Goal: Information Seeking & Learning: Learn about a topic

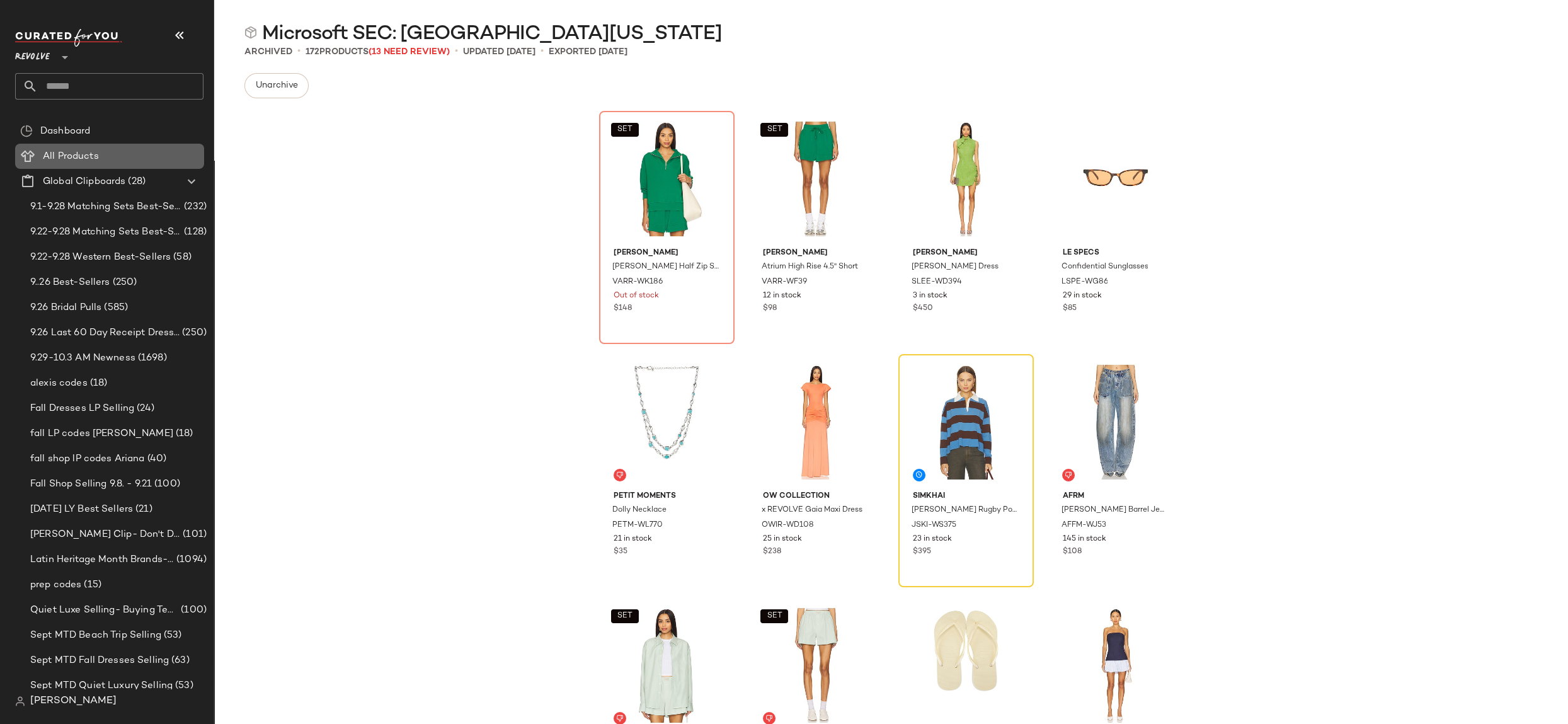
click at [71, 158] on span "All Products" at bounding box center [70, 156] width 56 height 14
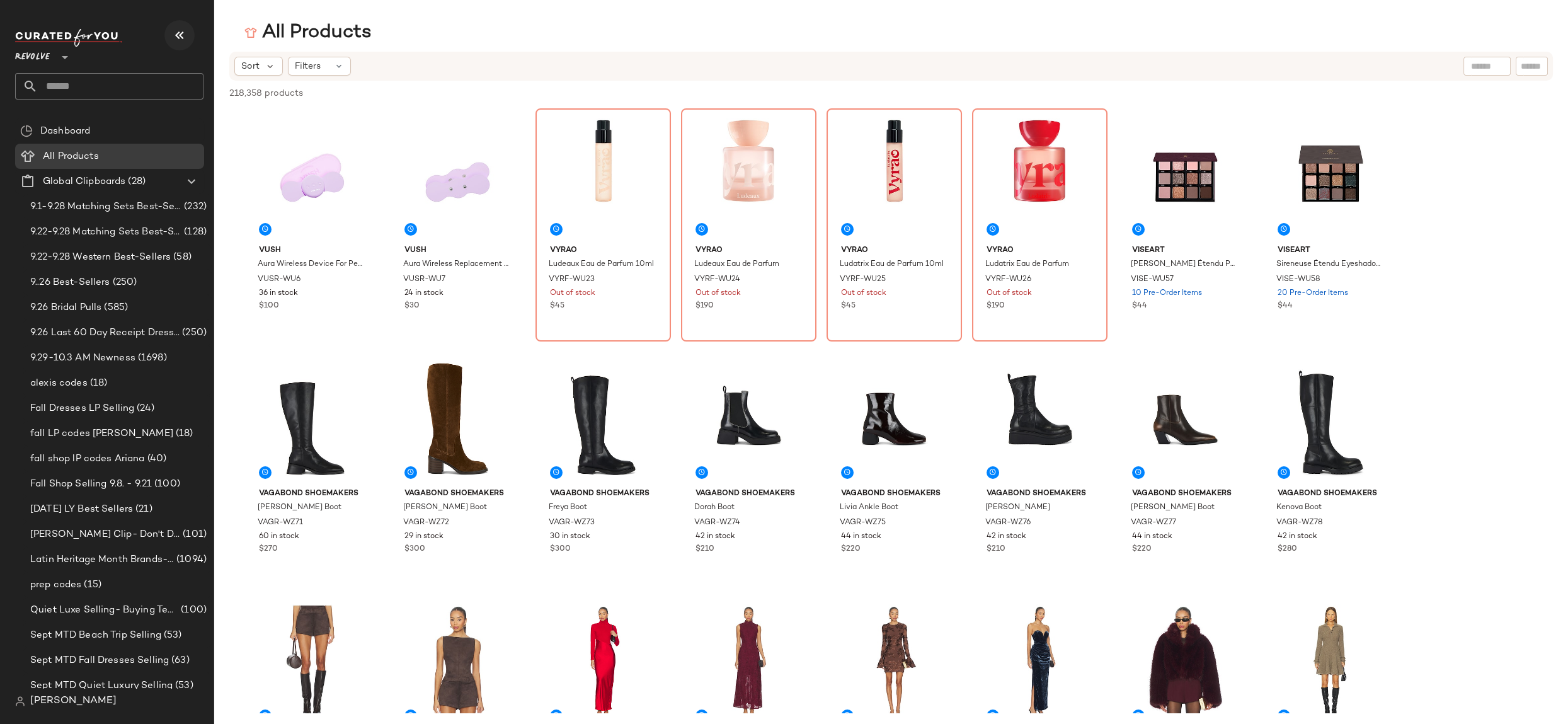
click at [185, 32] on icon "button" at bounding box center [180, 35] width 15 height 15
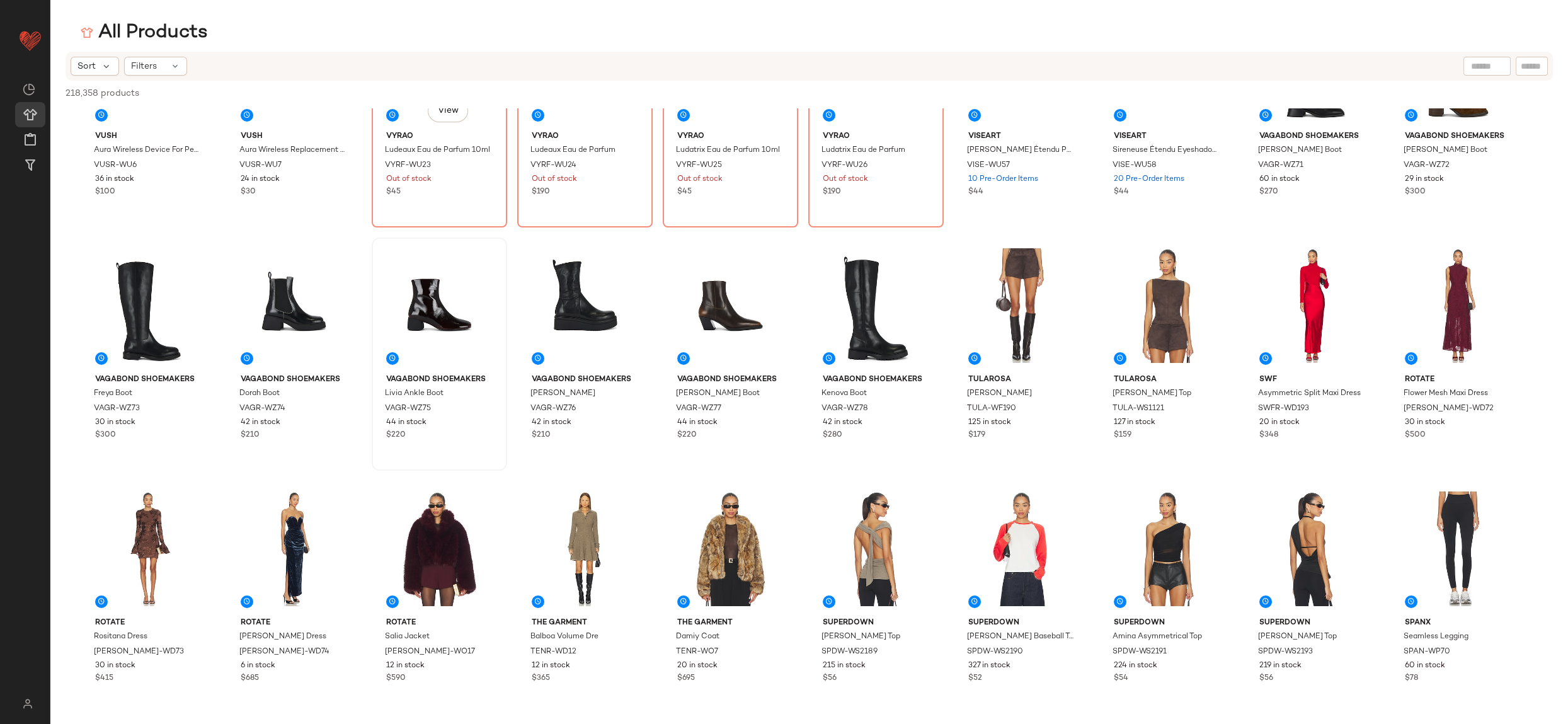
scroll to position [115, 0]
click at [165, 71] on div "Filters" at bounding box center [155, 66] width 63 height 19
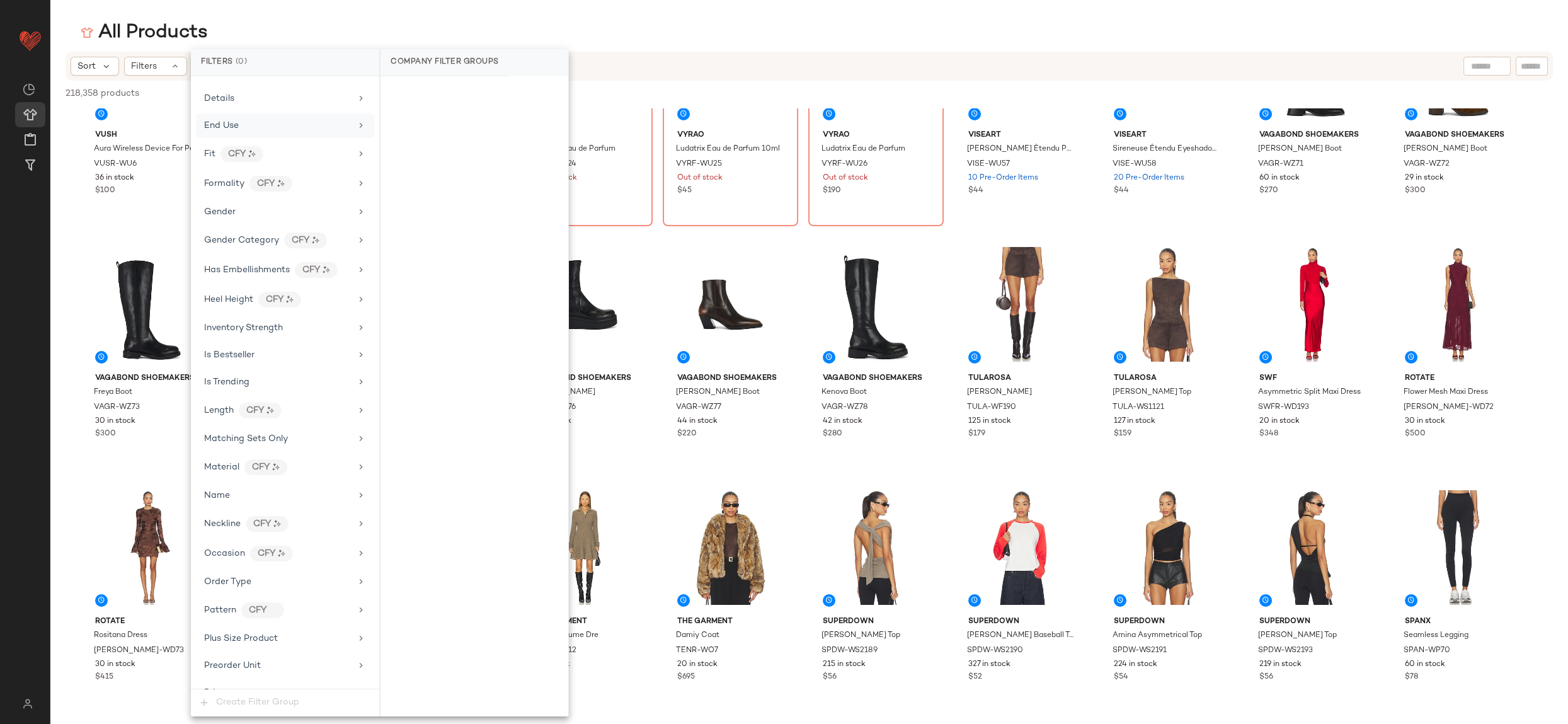
scroll to position [595, 0]
click at [356, 577] on icon at bounding box center [361, 581] width 10 height 10
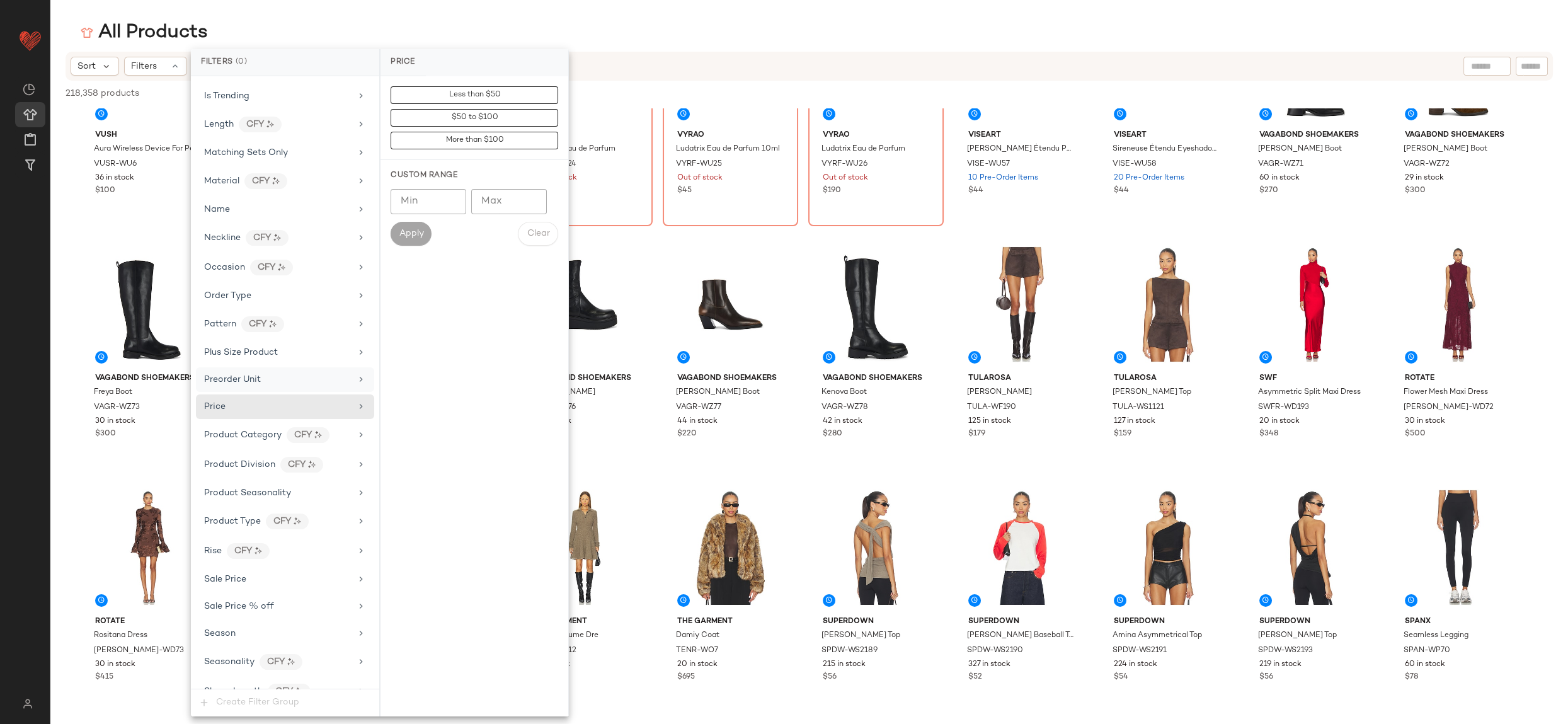
scroll to position [969, 0]
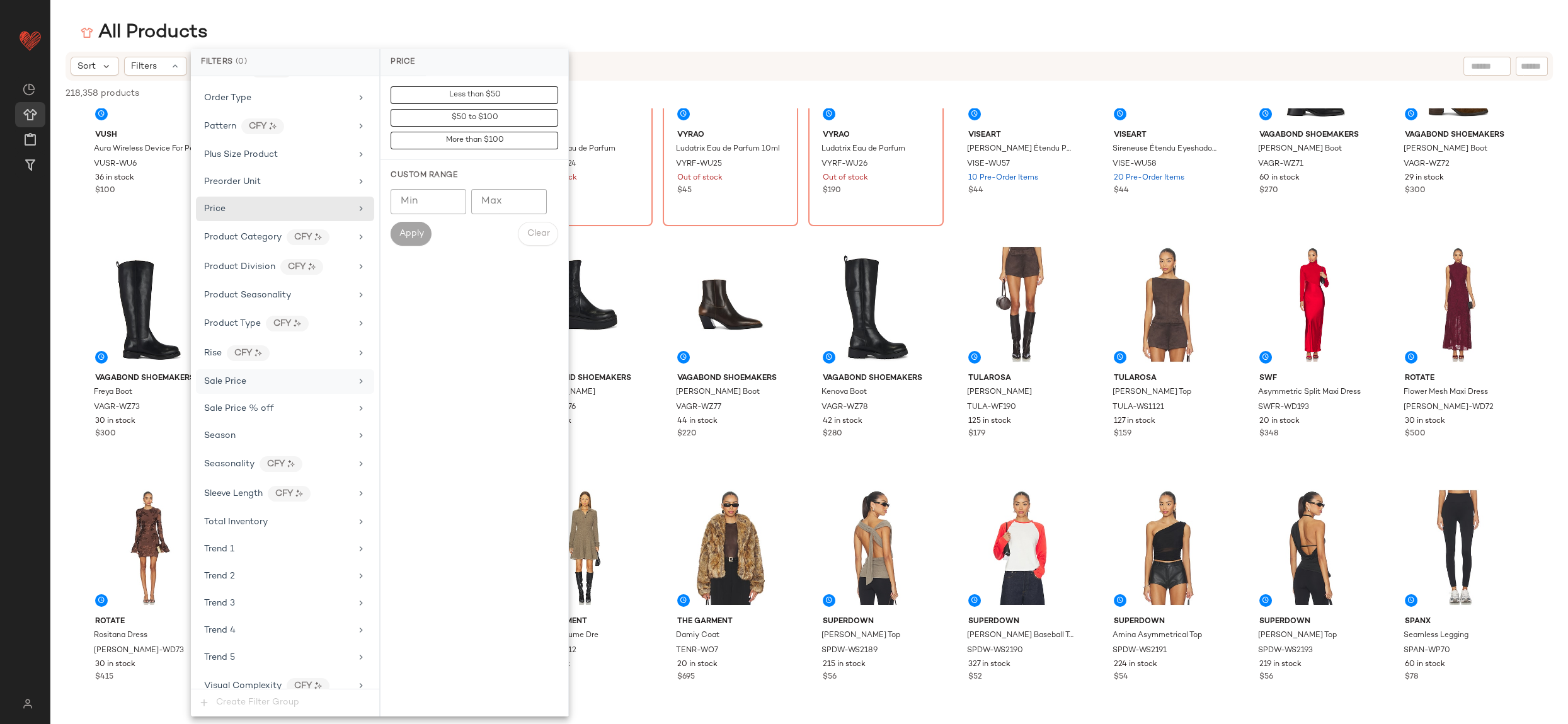
click at [351, 370] on div "Sale Price" at bounding box center [284, 382] width 179 height 25
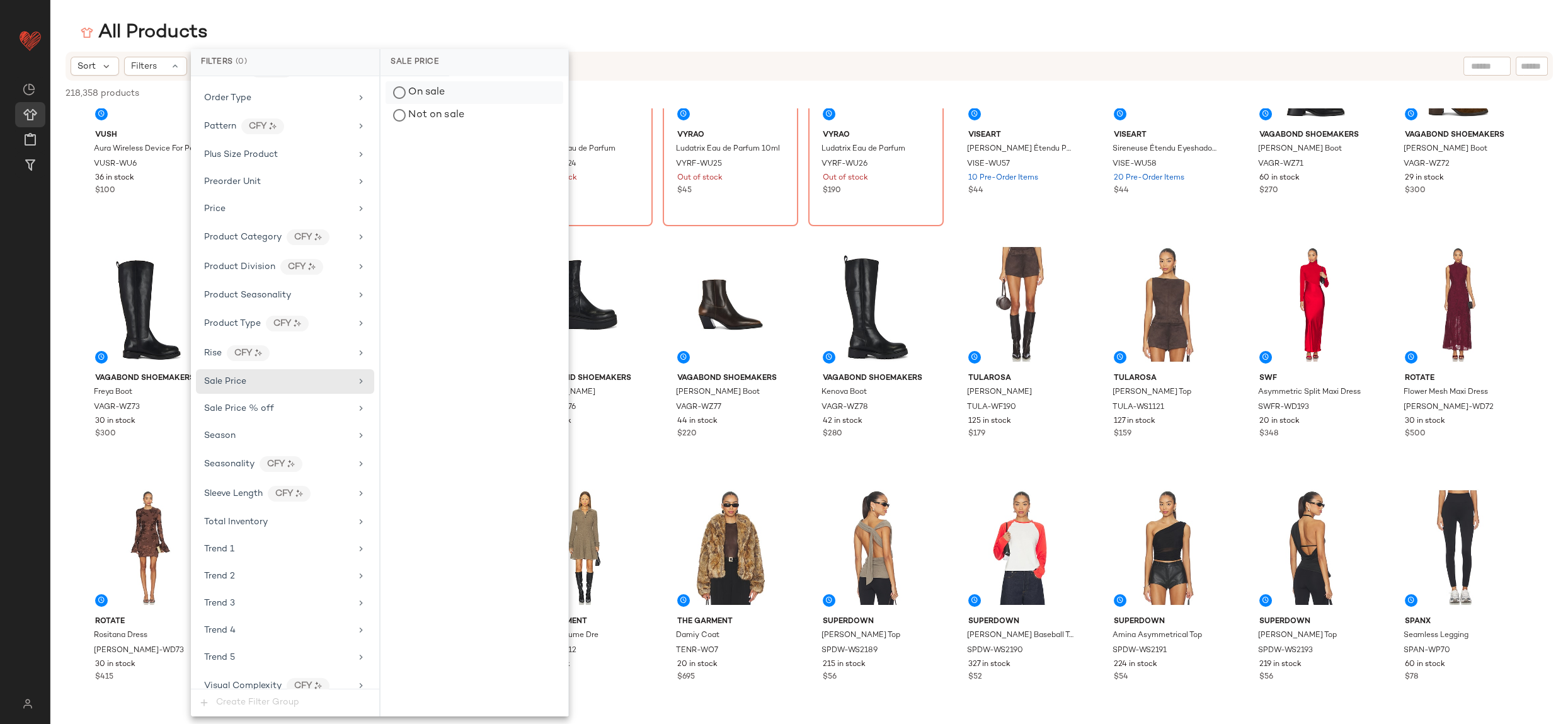
click at [434, 88] on div "On sale" at bounding box center [474, 93] width 178 height 23
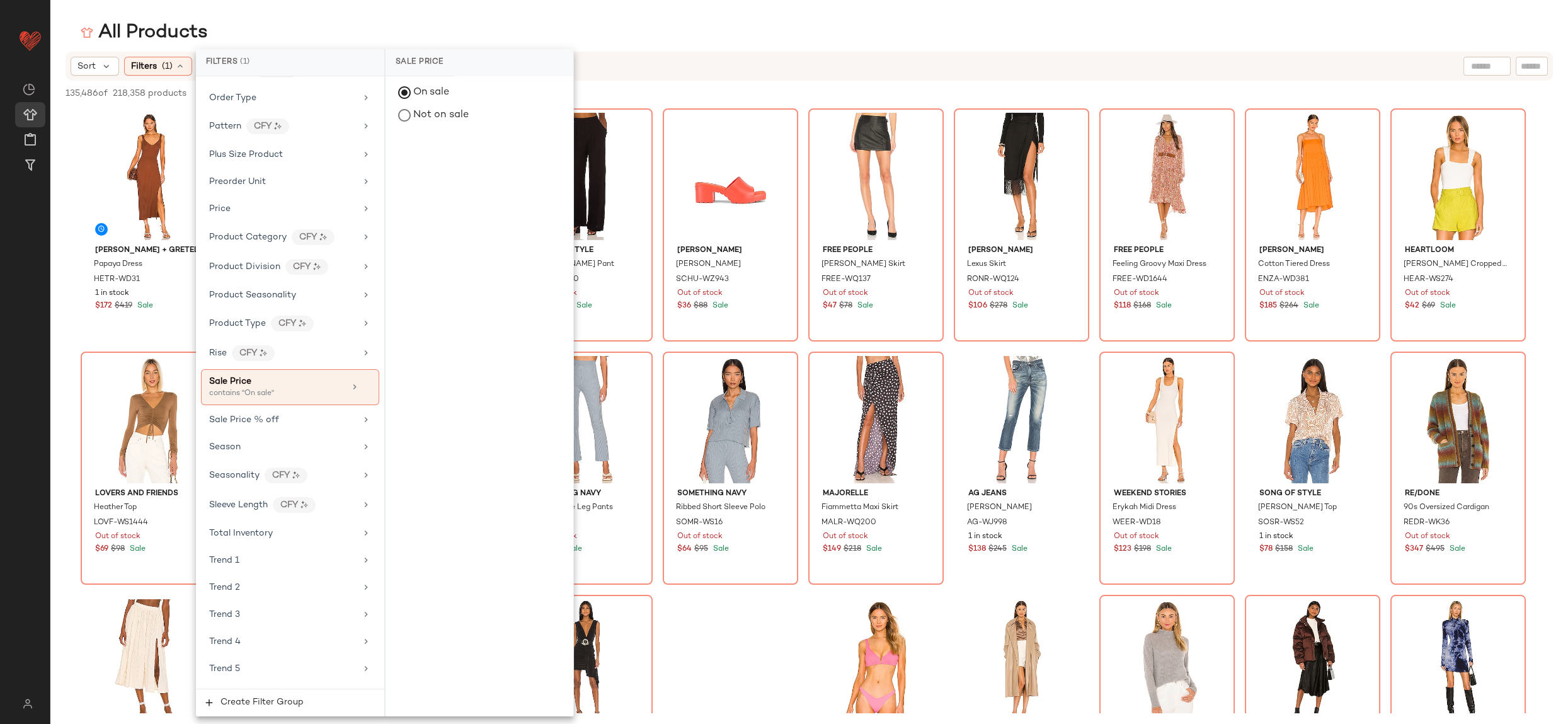
click at [689, 34] on div "All Products" at bounding box center [808, 32] width 1517 height 26
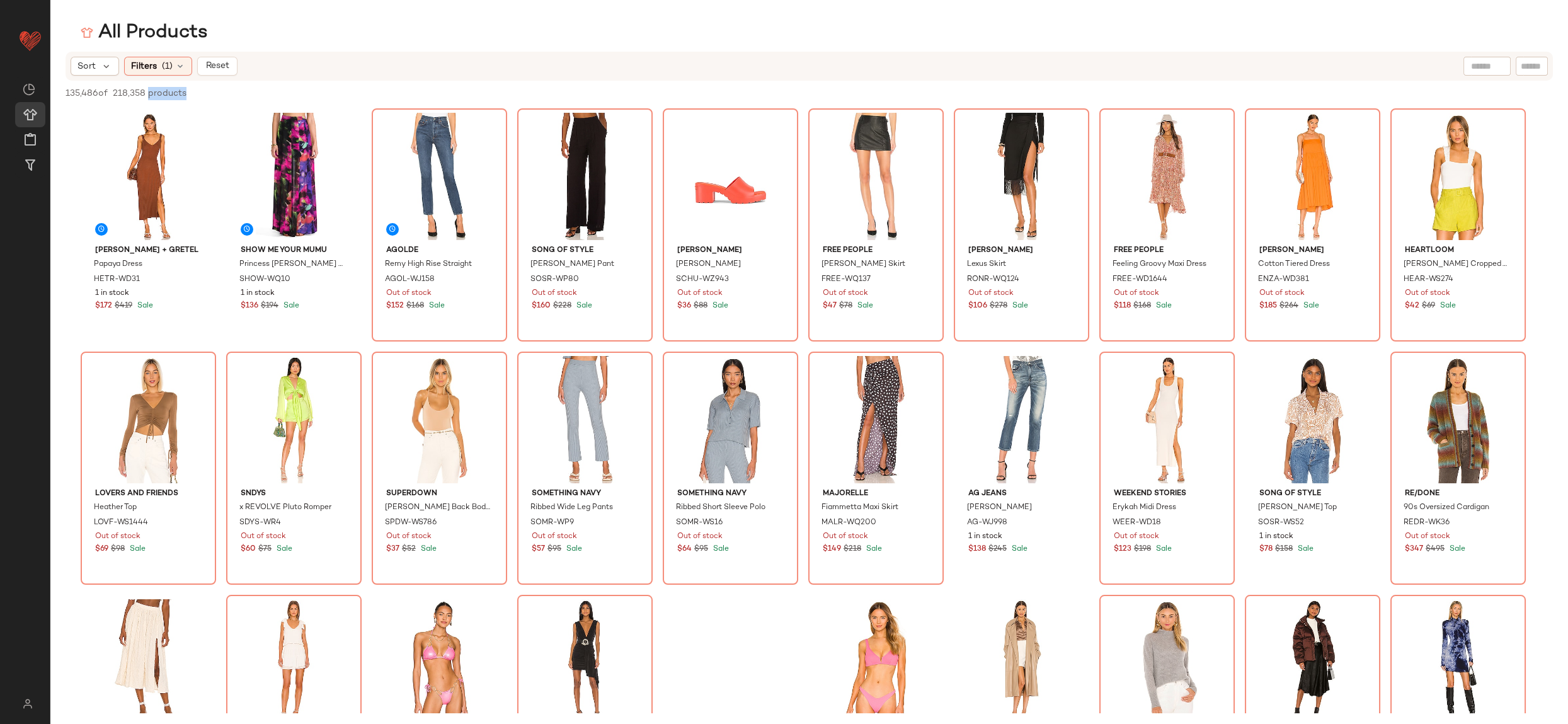
drag, startPoint x: 149, startPoint y: 94, endPoint x: 245, endPoint y: 95, distance: 96.0
click at [245, 95] on div "135,486 of 218,358 products • 0 selected Deselect All" at bounding box center [808, 94] width 1517 height 27
click at [88, 97] on span "135,486 of" at bounding box center [86, 94] width 43 height 13
click at [177, 67] on icon at bounding box center [180, 66] width 10 height 10
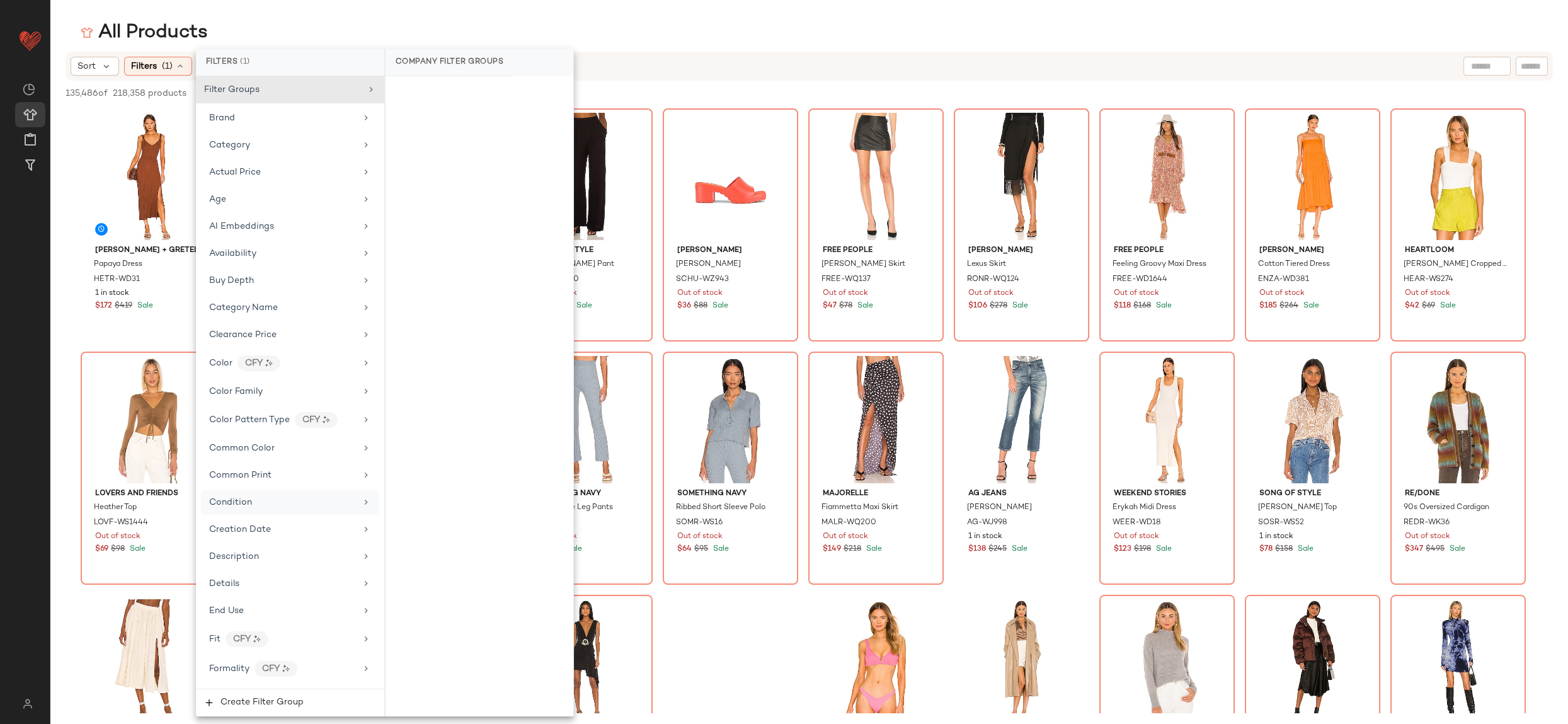
scroll to position [1, 0]
drag, startPoint x: 358, startPoint y: 247, endPoint x: 368, endPoint y: 247, distance: 10.0
click at [361, 248] on icon at bounding box center [366, 252] width 10 height 10
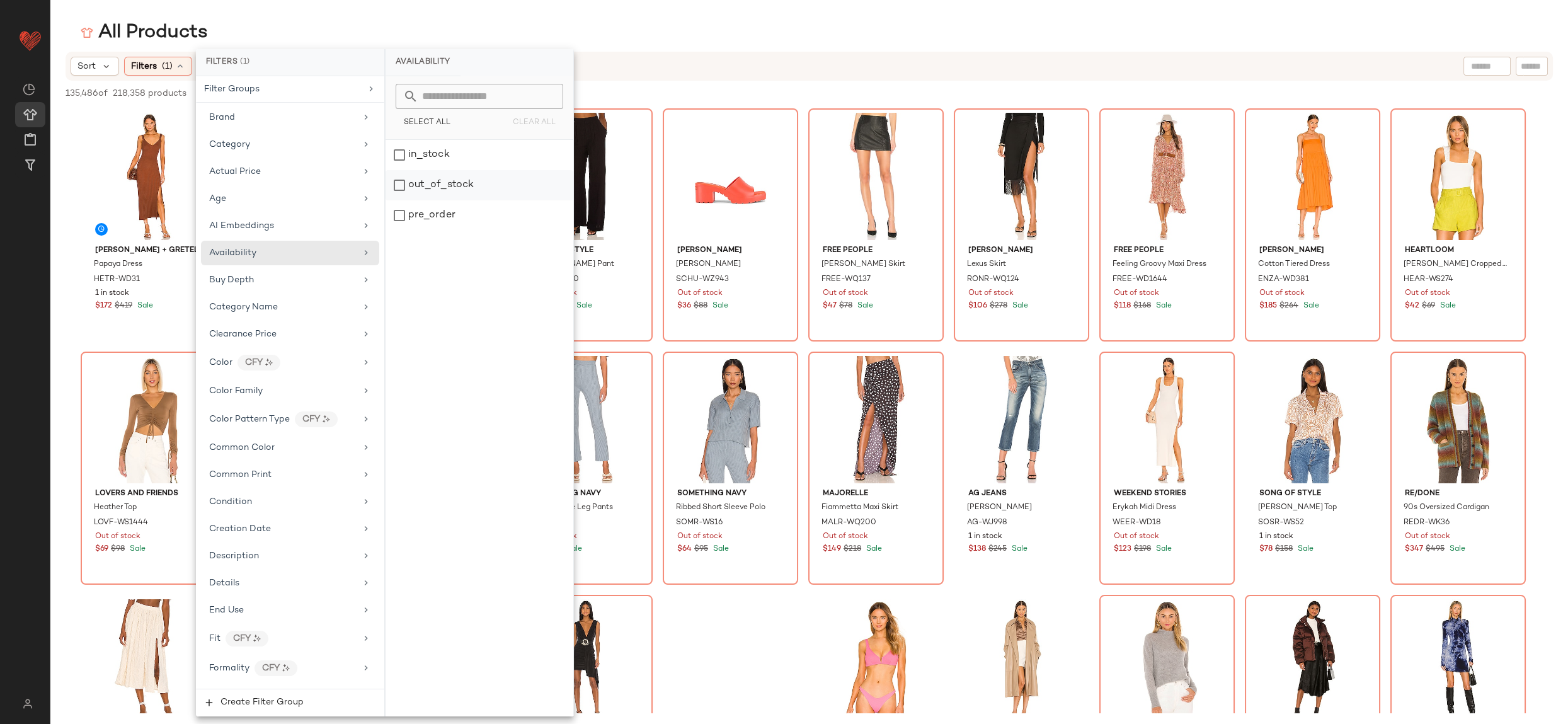
click at [446, 189] on div "out_of_stock" at bounding box center [479, 185] width 188 height 30
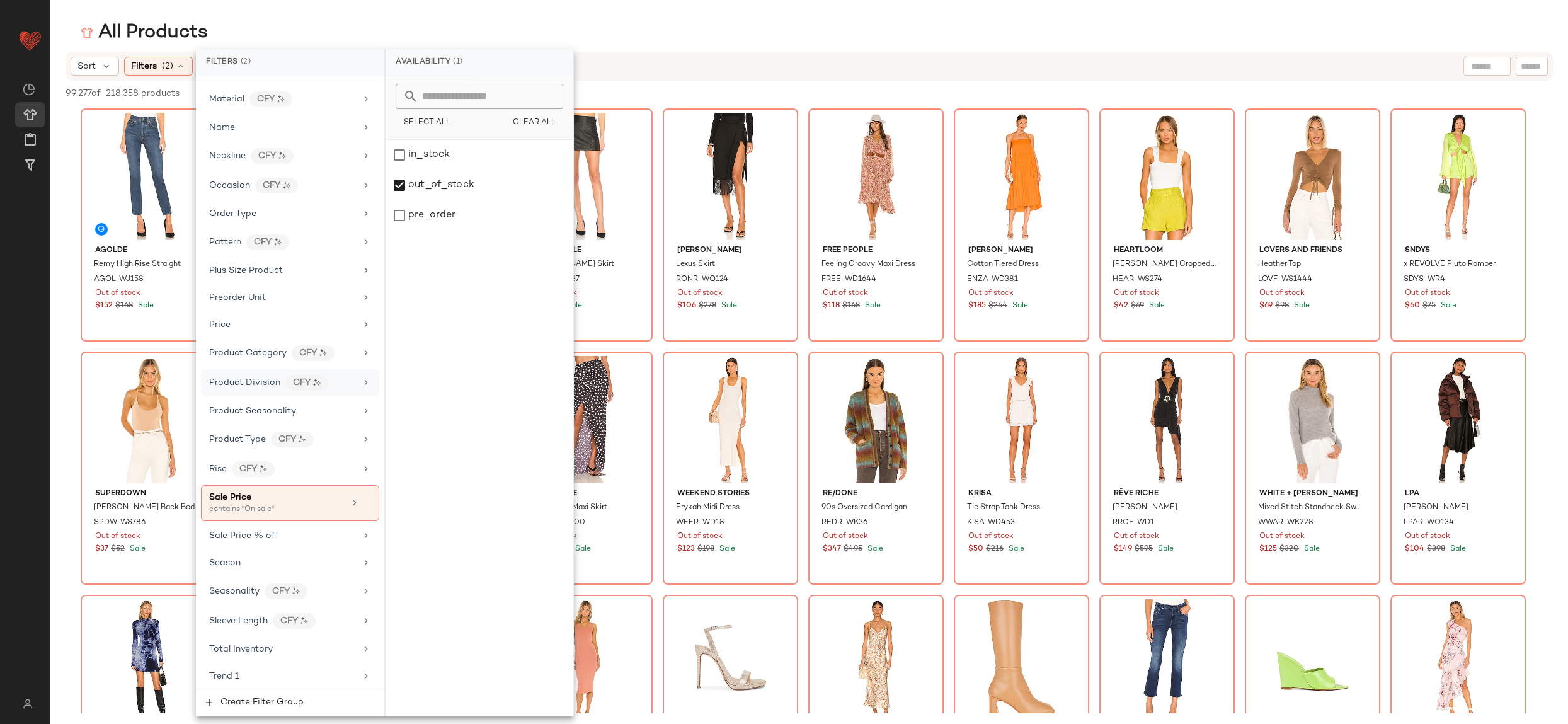
scroll to position [1077, 0]
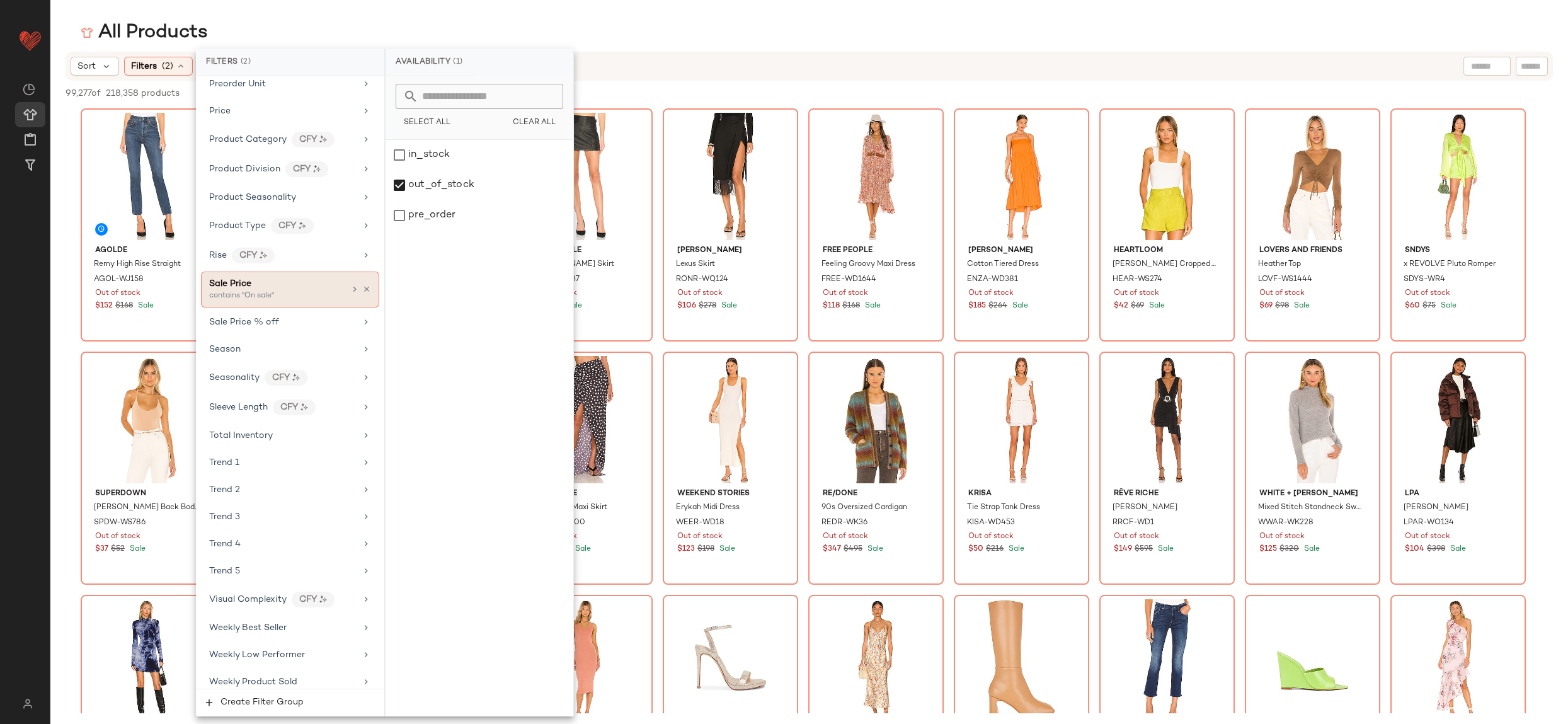
click at [366, 284] on icon at bounding box center [366, 288] width 9 height 9
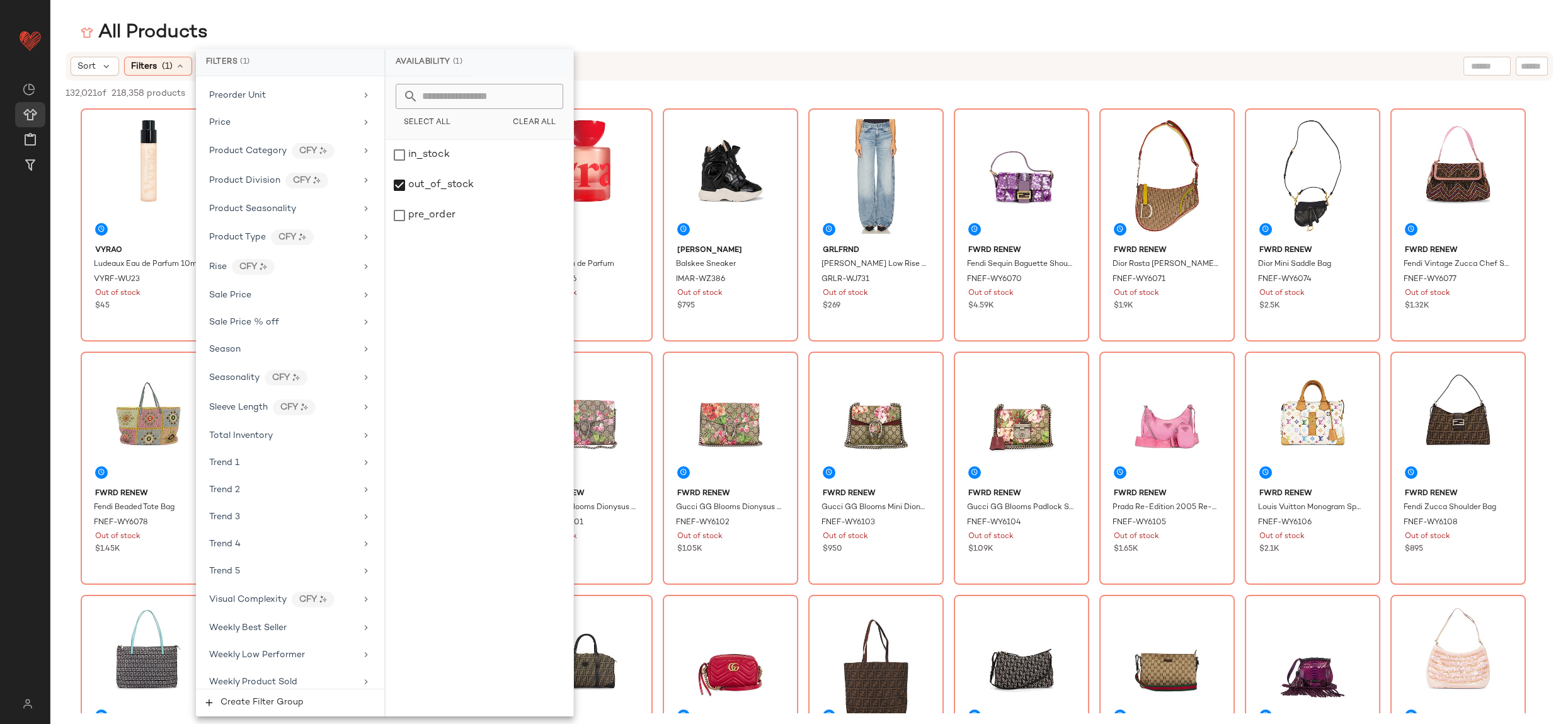
click at [304, 14] on main "All Products Sort Filters (1) Reset 132,021 of 218,358 products • 0 selected De…" at bounding box center [784, 362] width 1568 height 724
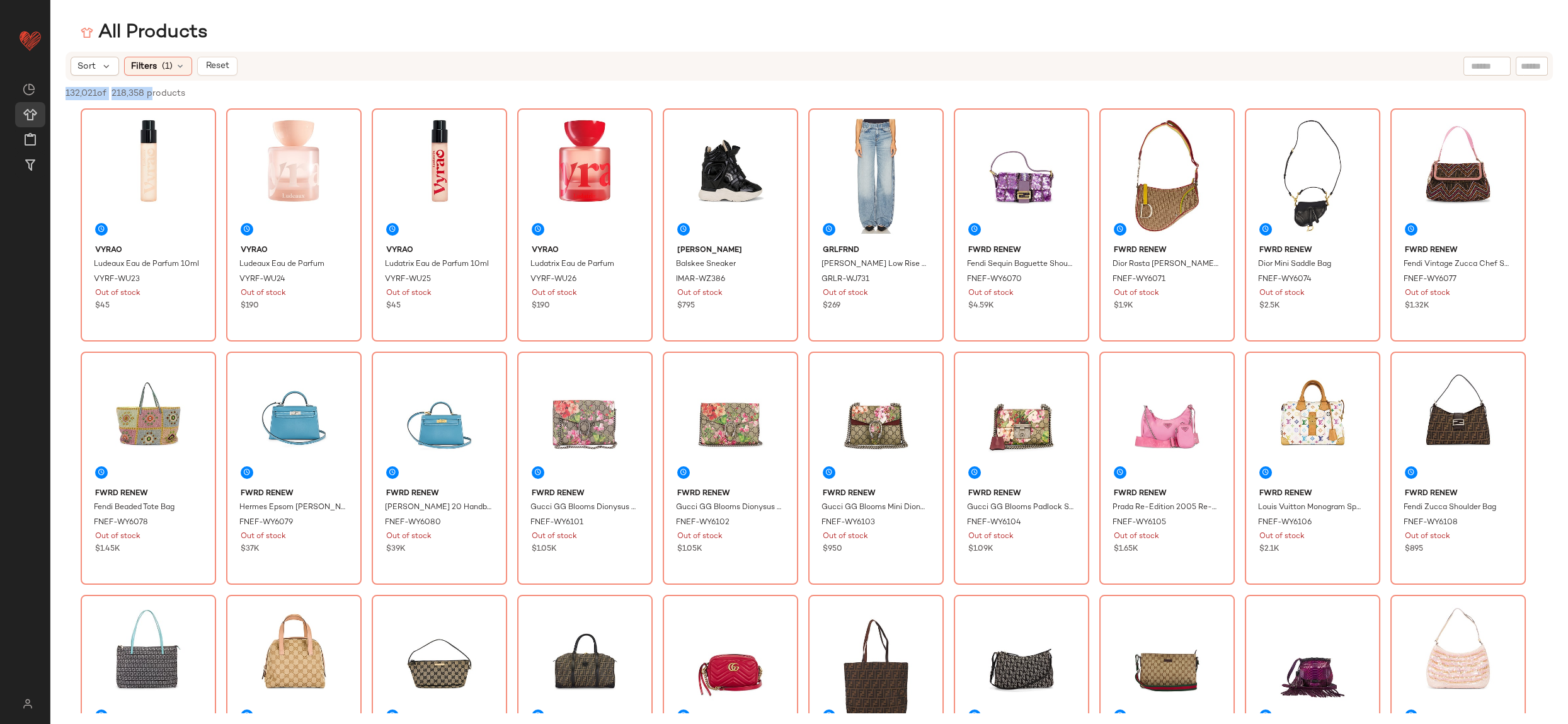
drag, startPoint x: 151, startPoint y: 94, endPoint x: 254, endPoint y: 95, distance: 103.0
click at [56, 93] on div "132,021 of 218,358 products • 0 selected Deselect All" at bounding box center [808, 94] width 1517 height 27
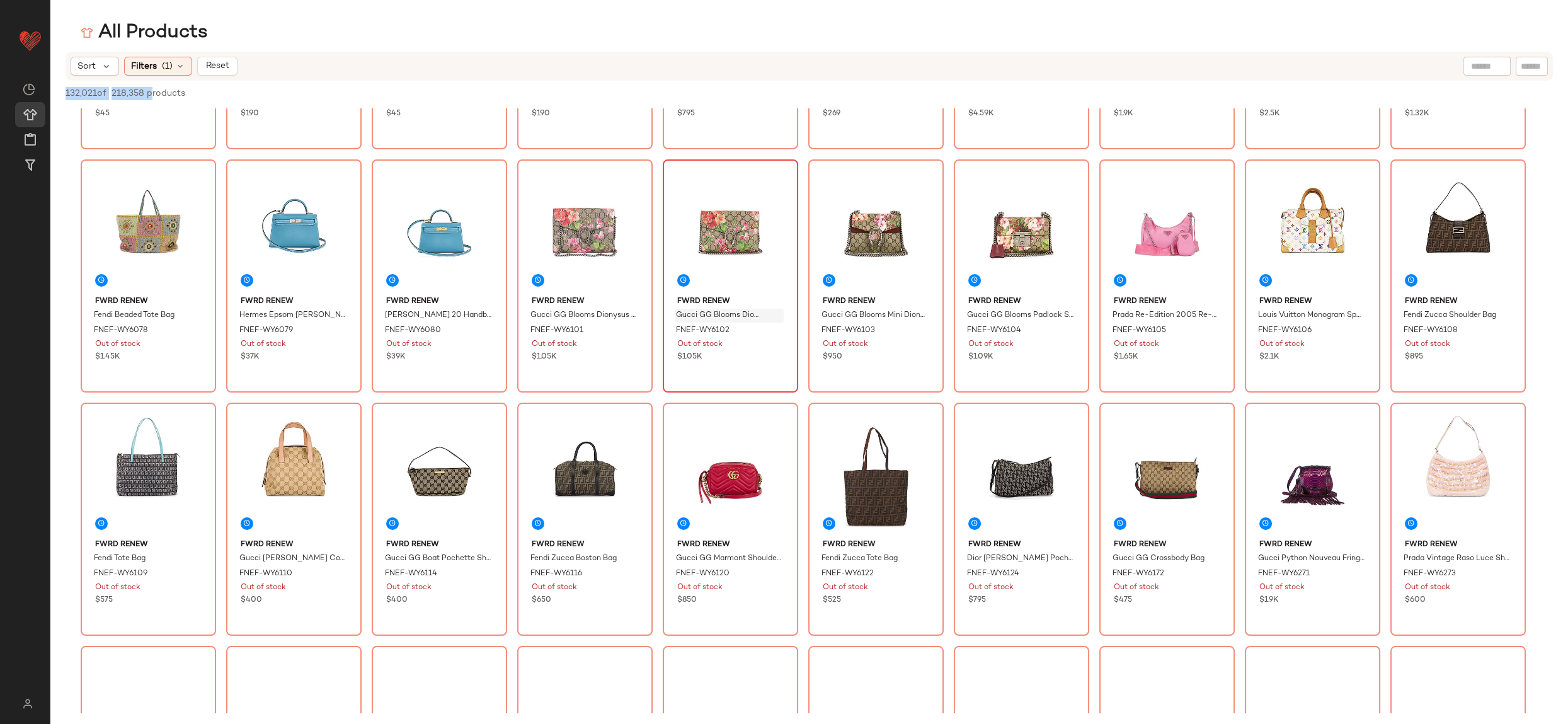
scroll to position [229, 0]
